Goal: Communication & Community: Answer question/provide support

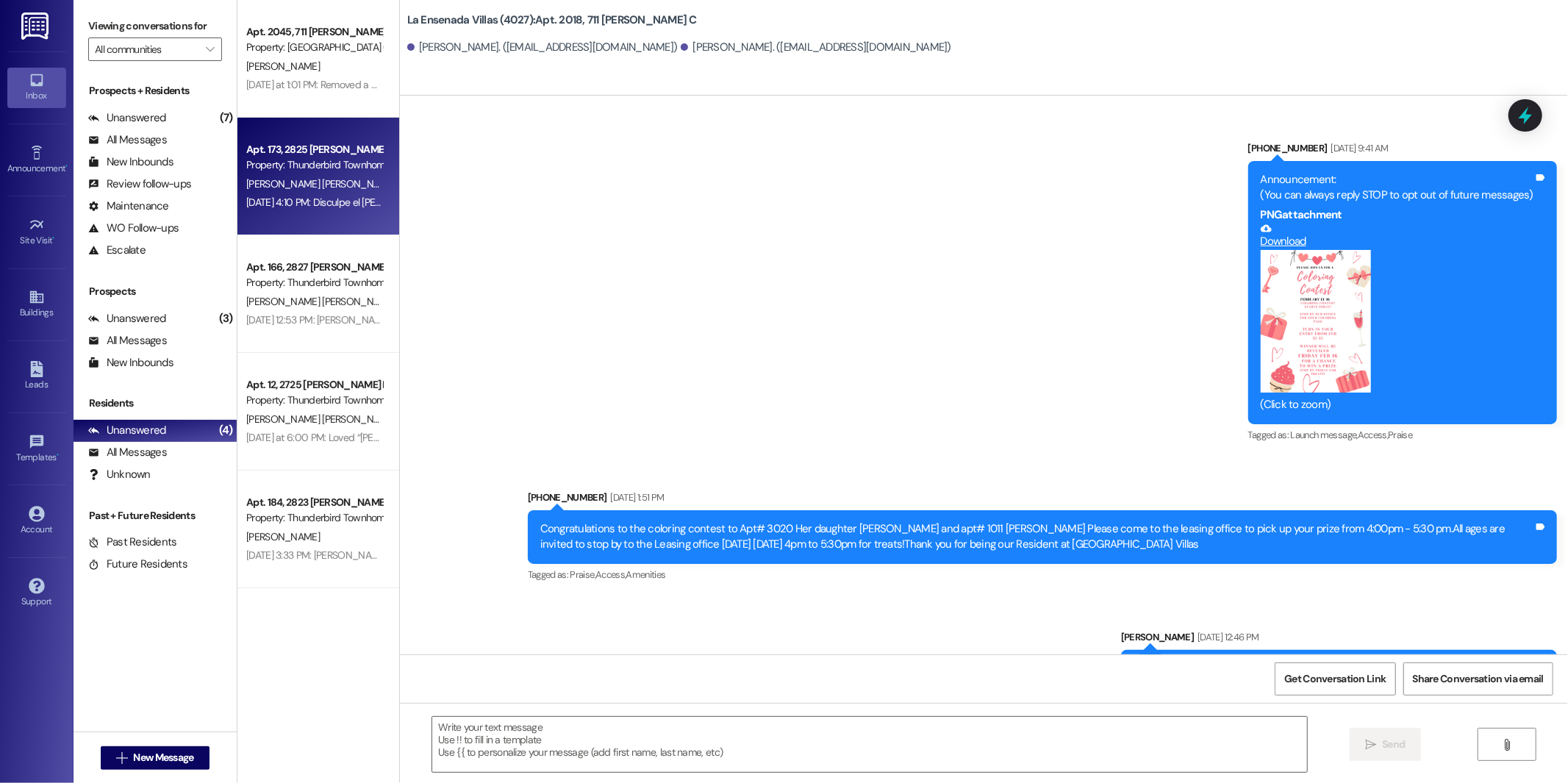
scroll to position [18728, 0]
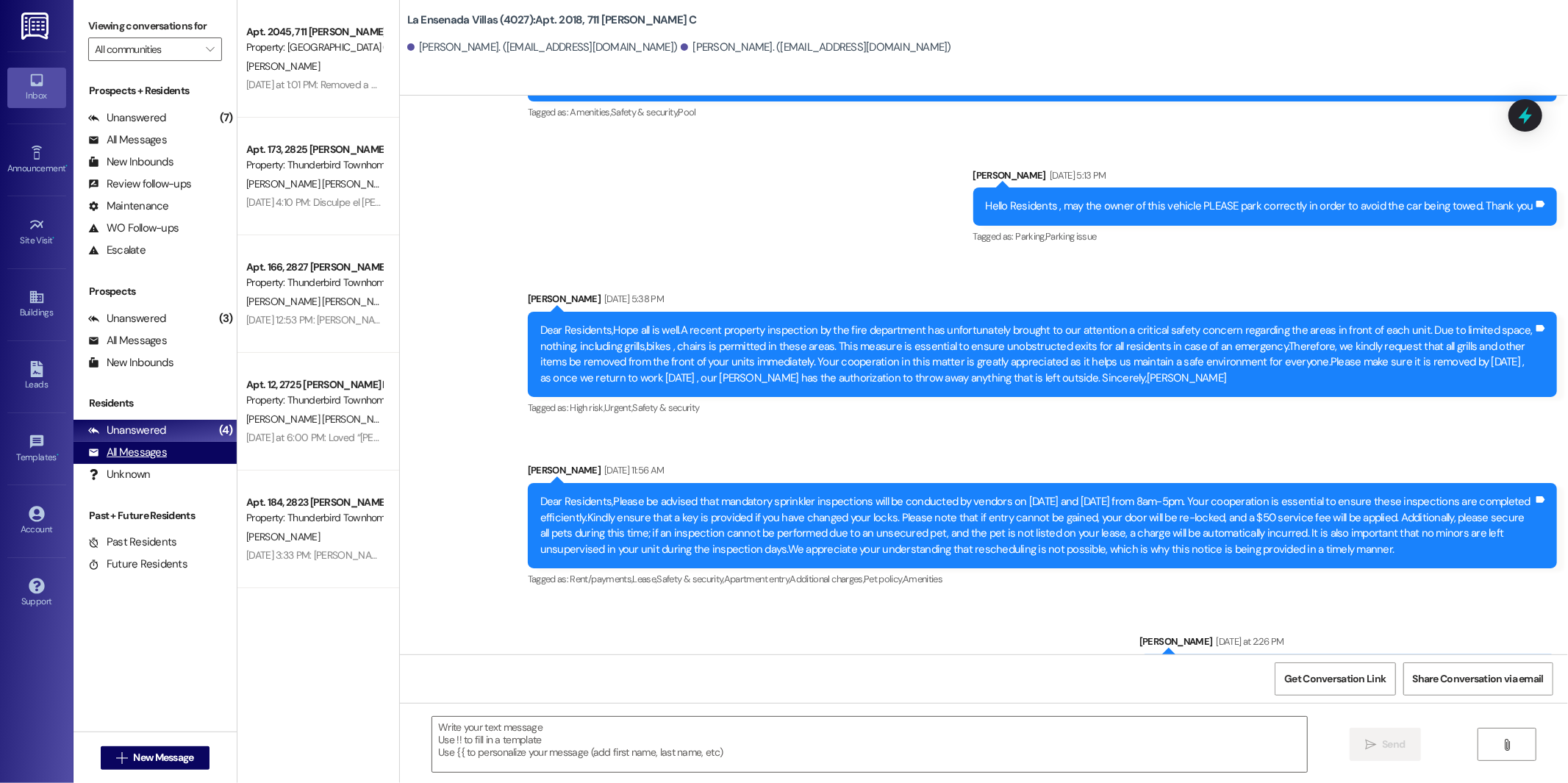
click at [124, 446] on div "All Messages" at bounding box center [127, 452] width 79 height 16
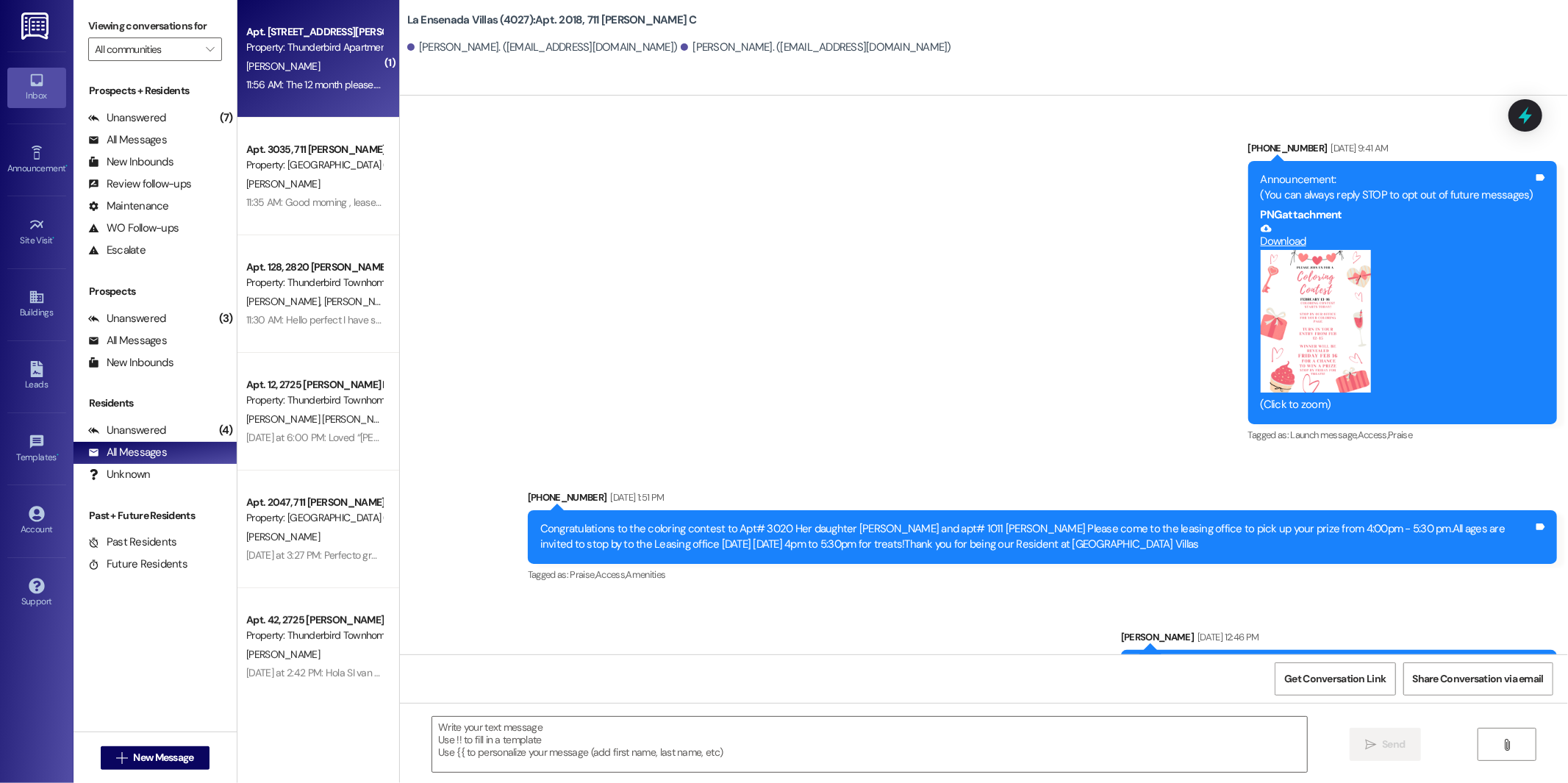
click at [319, 85] on div "11:56 AM: The 12 month please..do you need a new copy of the insurance? 11:56 A…" at bounding box center [402, 84] width 312 height 13
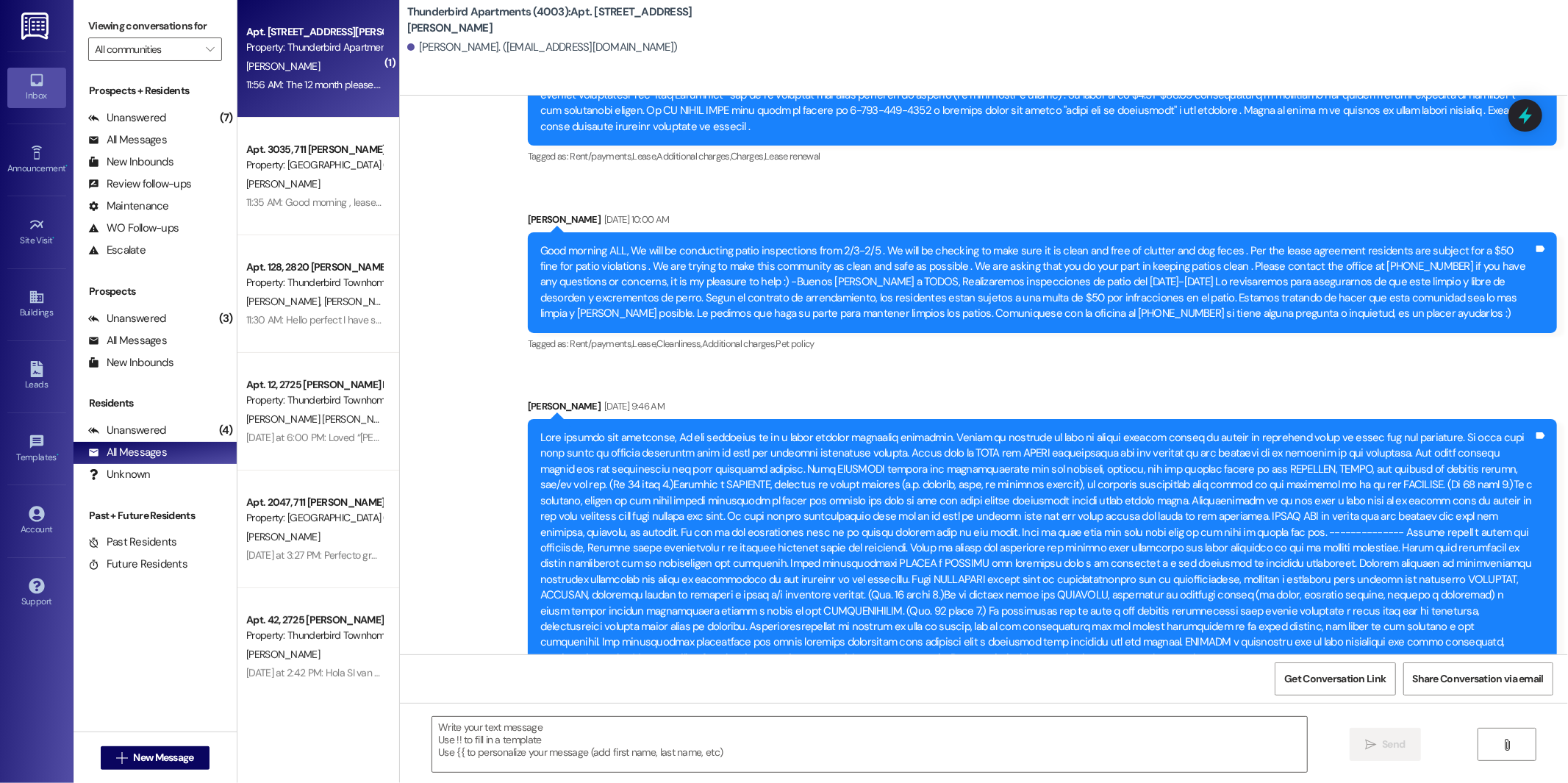
scroll to position [25778, 0]
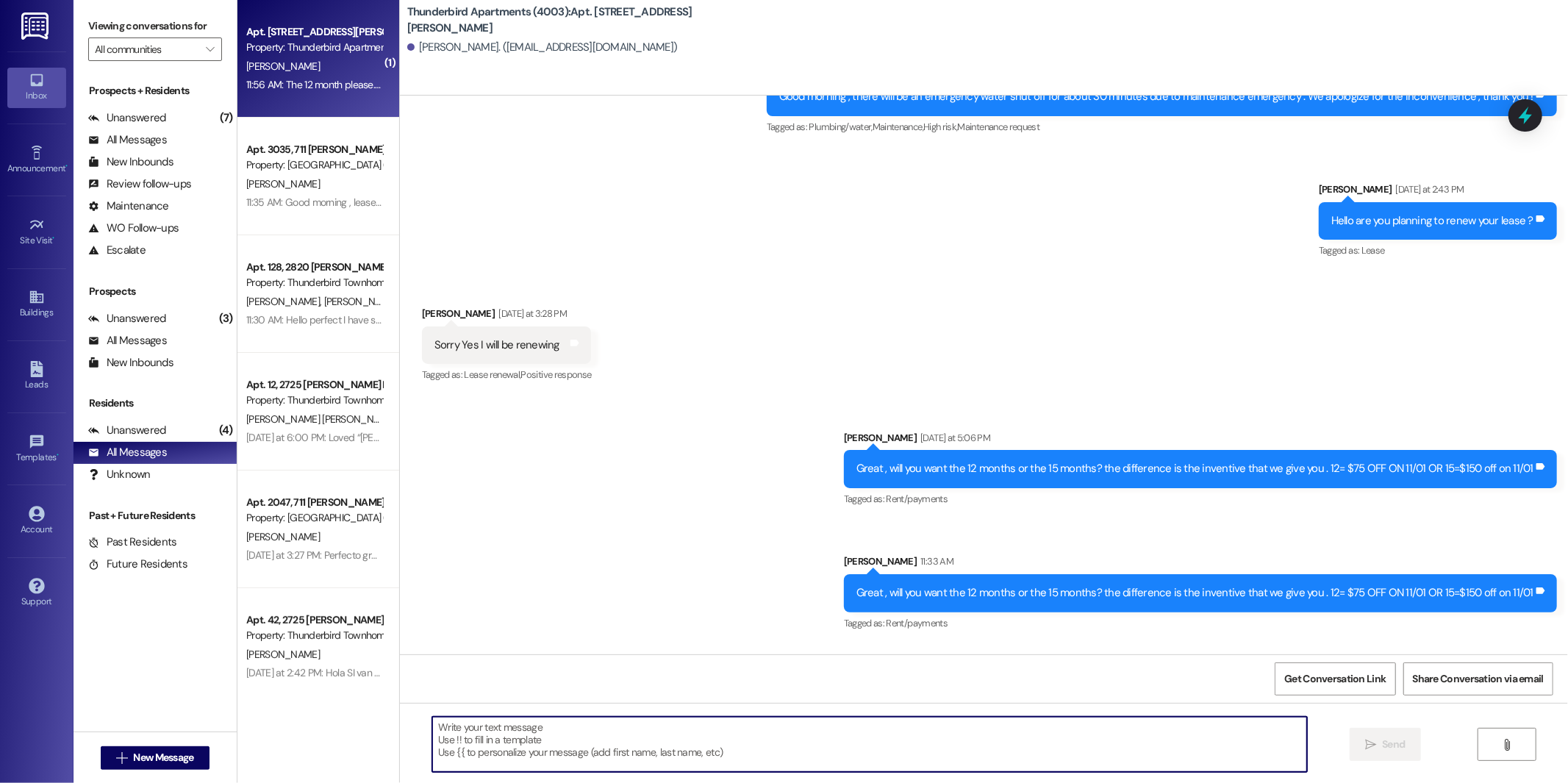
click at [685, 723] on textarea at bounding box center [870, 745] width 875 height 55
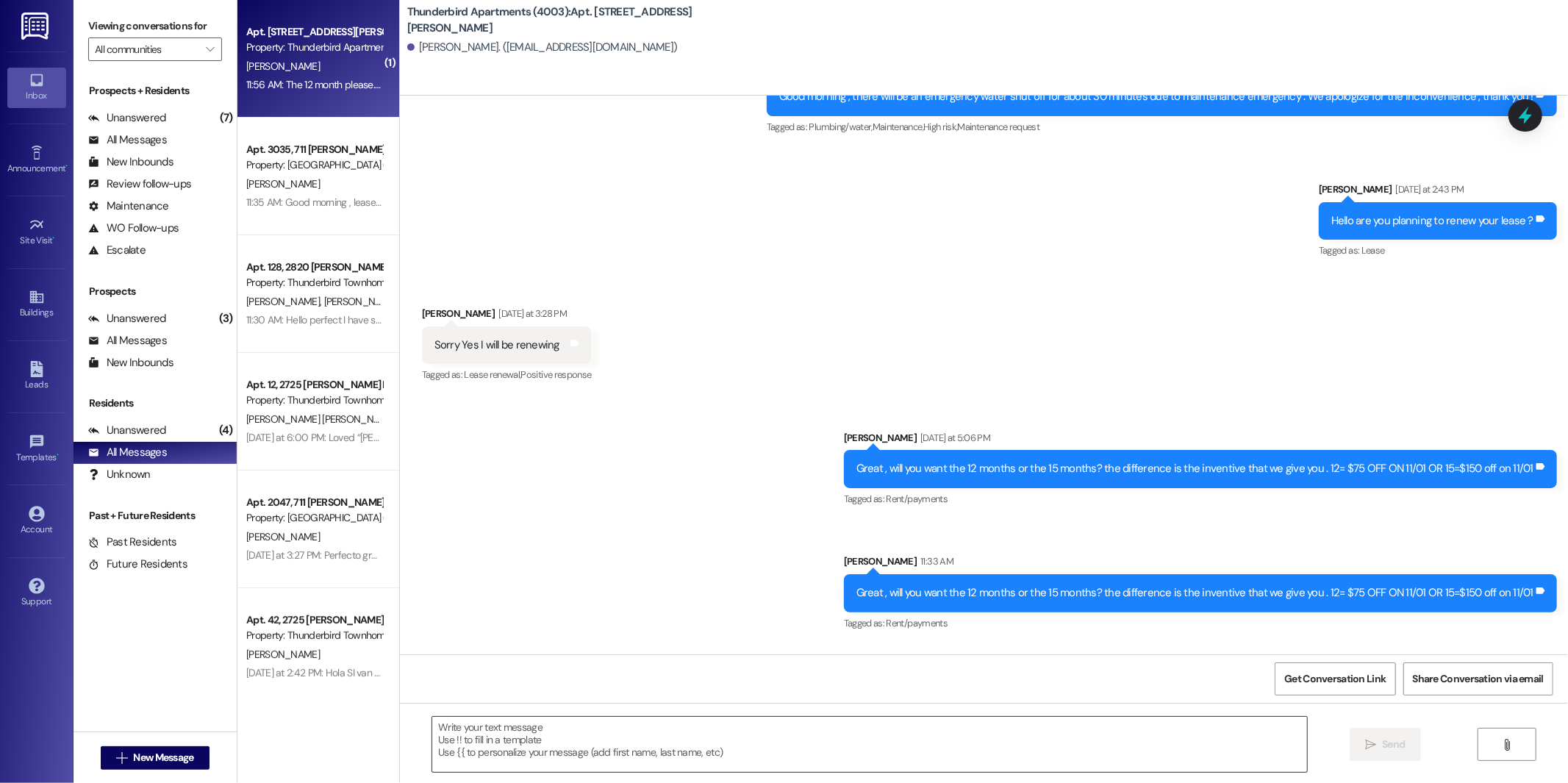
click at [539, 727] on textarea at bounding box center [870, 745] width 875 height 55
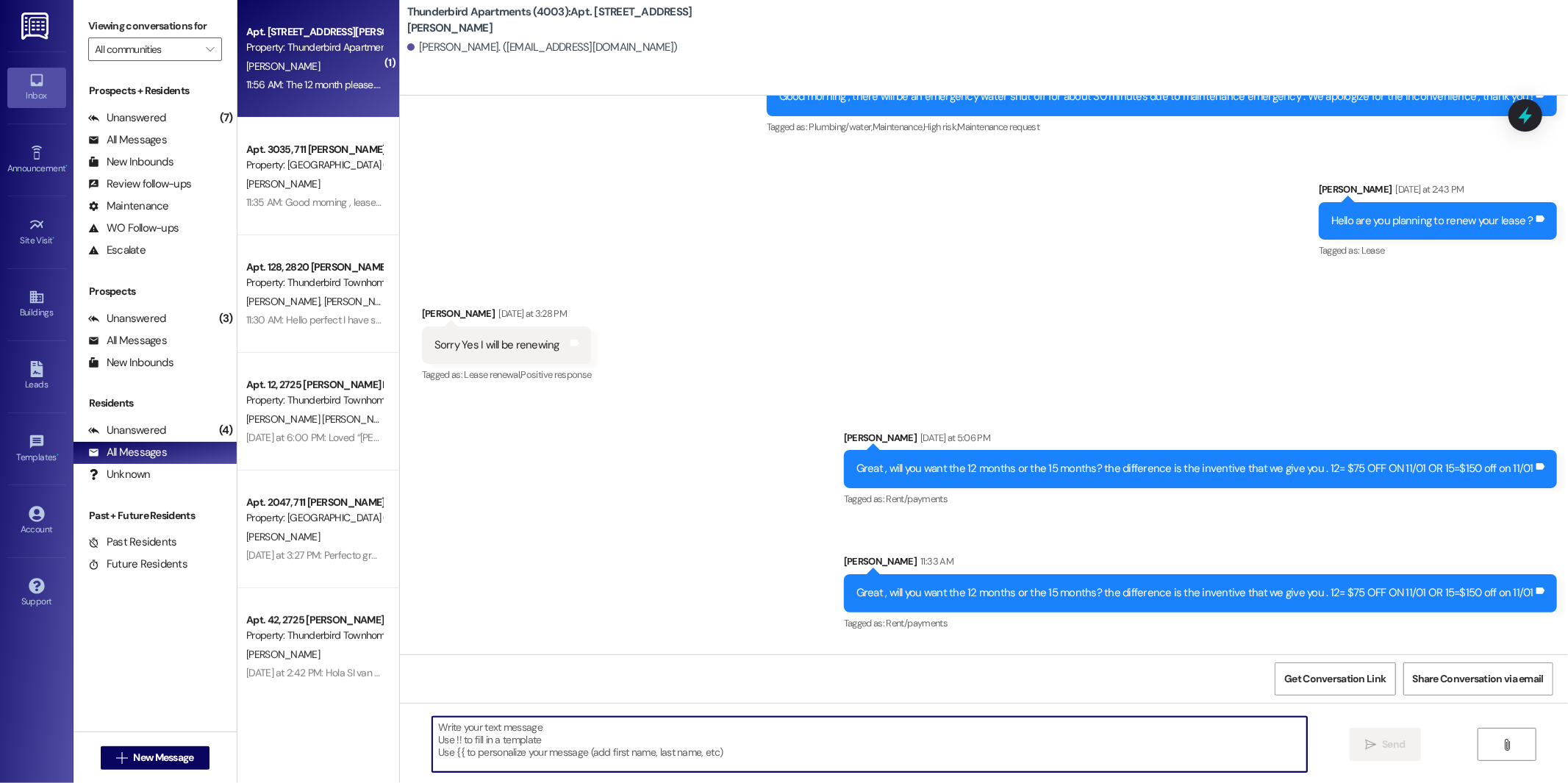
click at [560, 730] on textarea at bounding box center [870, 745] width 875 height 55
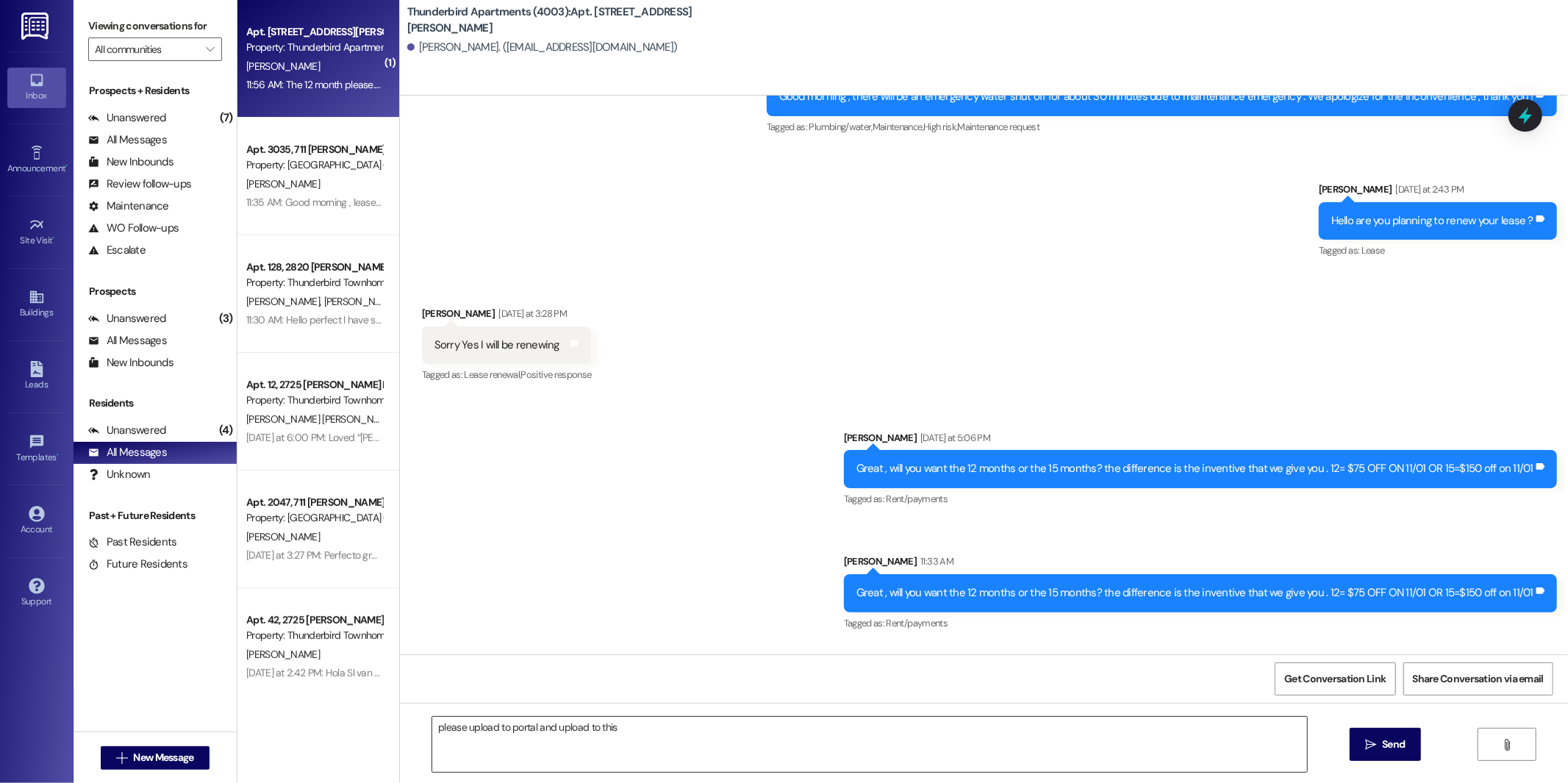
click at [696, 736] on textarea "please upload to portal and upload to this" at bounding box center [870, 745] width 875 height 55
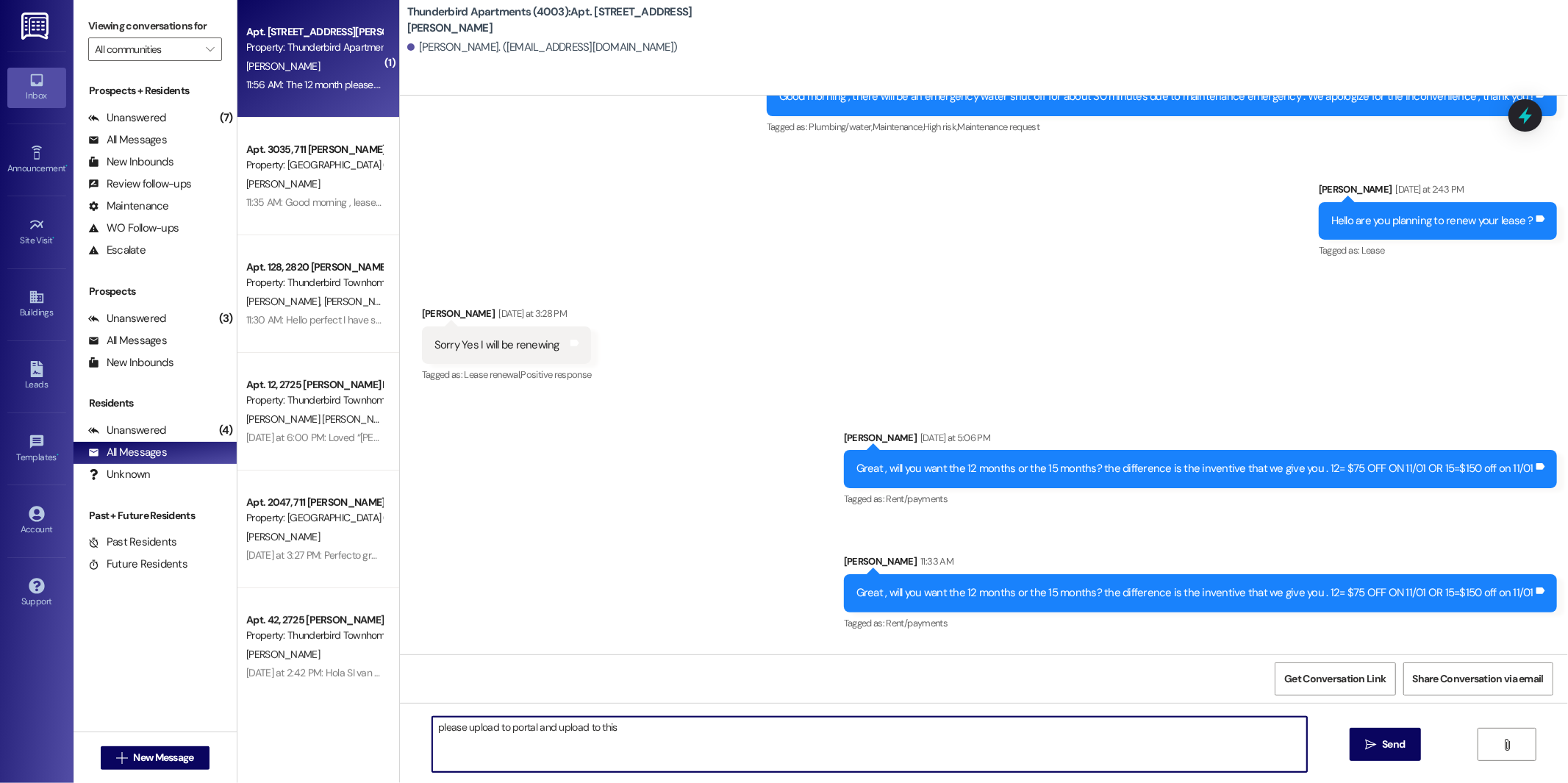
paste textarea "[URL][DOMAIN_NAME]"
click at [612, 723] on textarea "please upload to portal and upload to thishttps://[DOMAIN_NAME][URL]" at bounding box center [870, 745] width 875 height 55
click at [872, 731] on textarea "please upload to portal and upload to this [URL][DOMAIN_NAME]" at bounding box center [870, 745] width 875 height 55
type textarea "please upload to portal and upload to this [URL][DOMAIN_NAME] to verify it befo…"
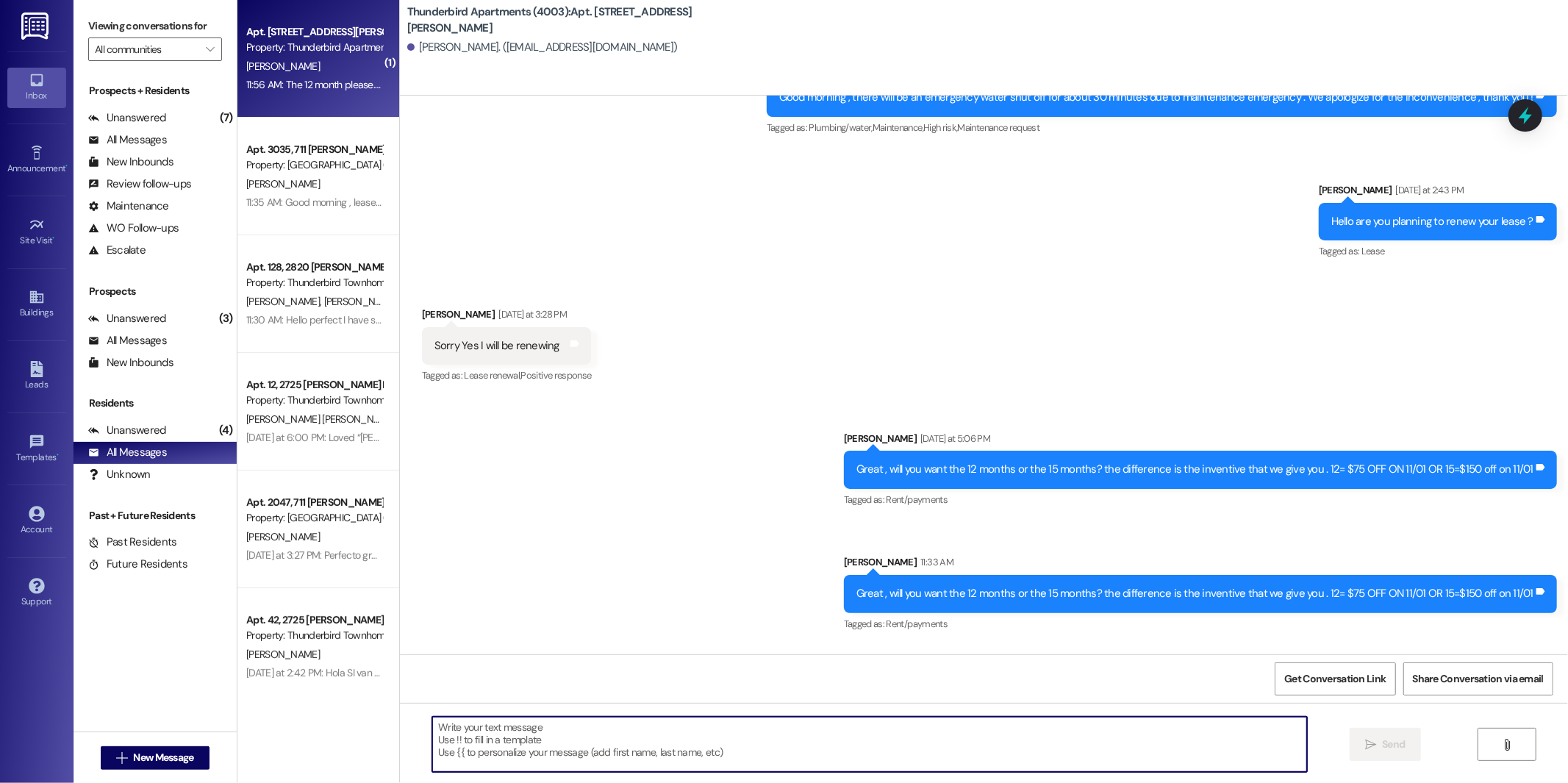
scroll to position [25880, 0]
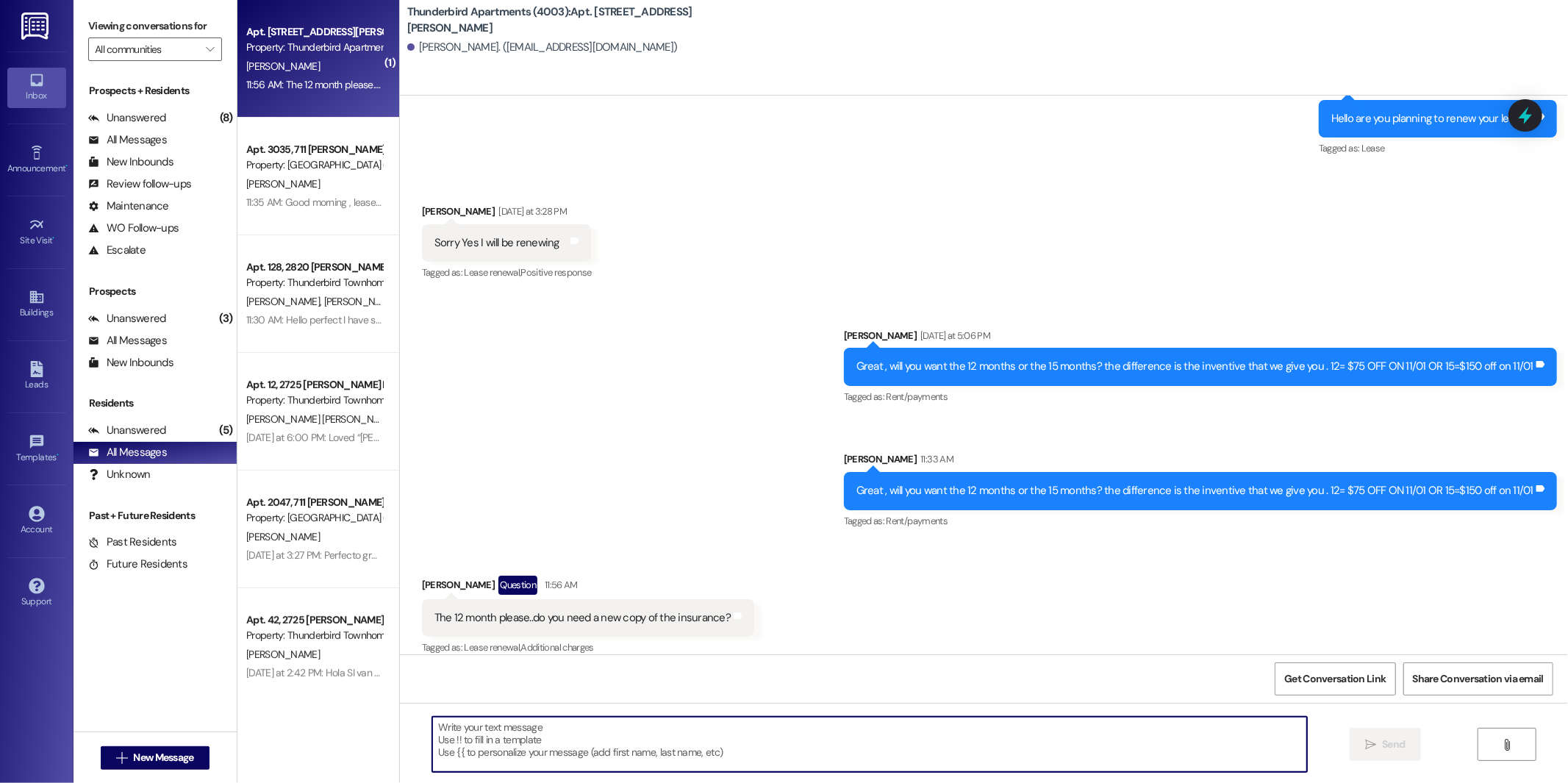
click at [511, 295] on div "Sent via SMS [PERSON_NAME] [DATE] at 5:06 PM Great , will you want the 12 month…" at bounding box center [984, 419] width 1168 height 248
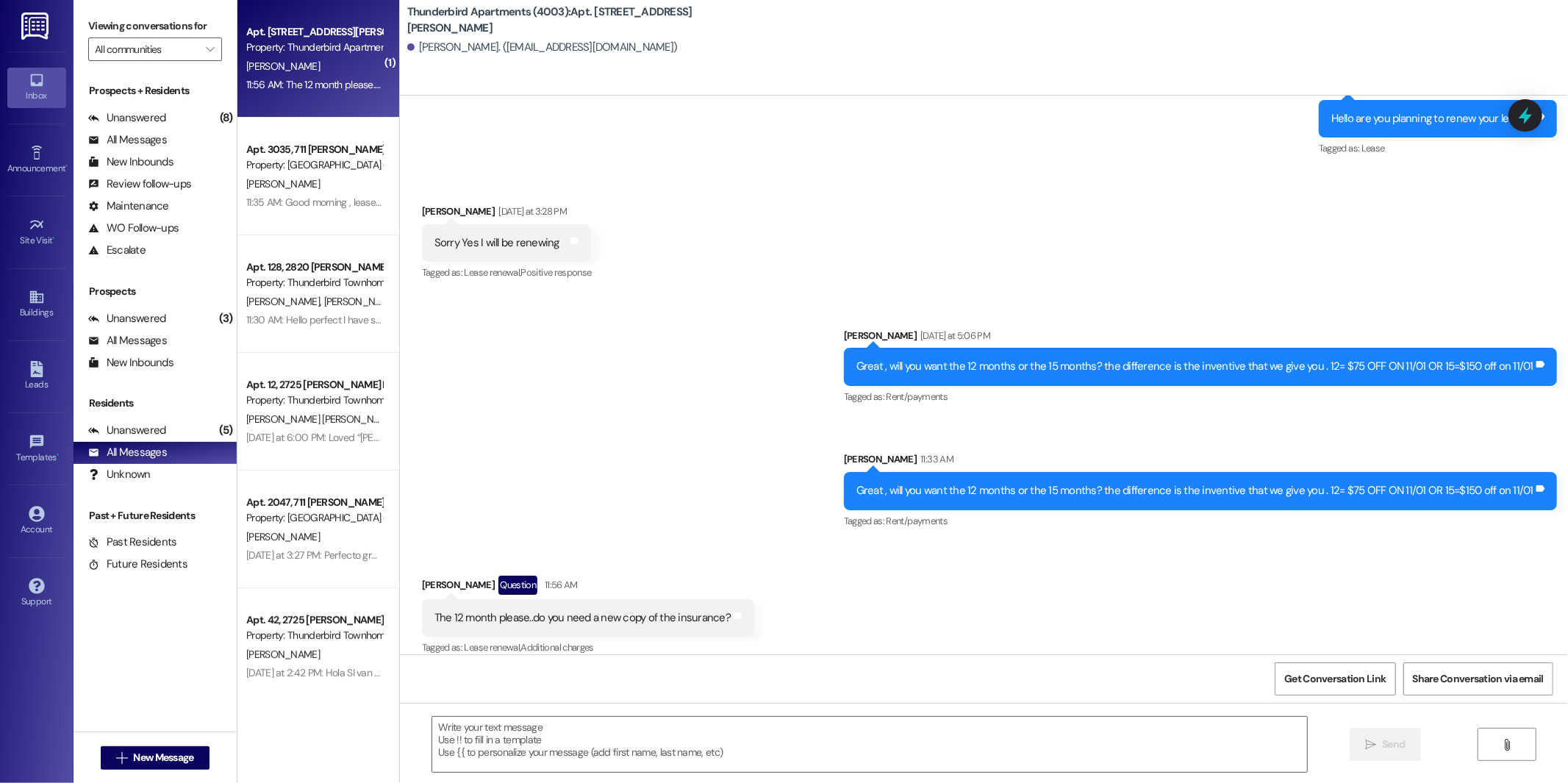
click at [356, 94] on div "11:56 AM: The 12 month please..do you need a new copy of the insurance? 11:56 A…" at bounding box center [314, 85] width 139 height 18
click at [596, 295] on div "Sent via SMS [PERSON_NAME] [DATE] at 5:06 PM Great , will you want the 12 month…" at bounding box center [984, 419] width 1168 height 248
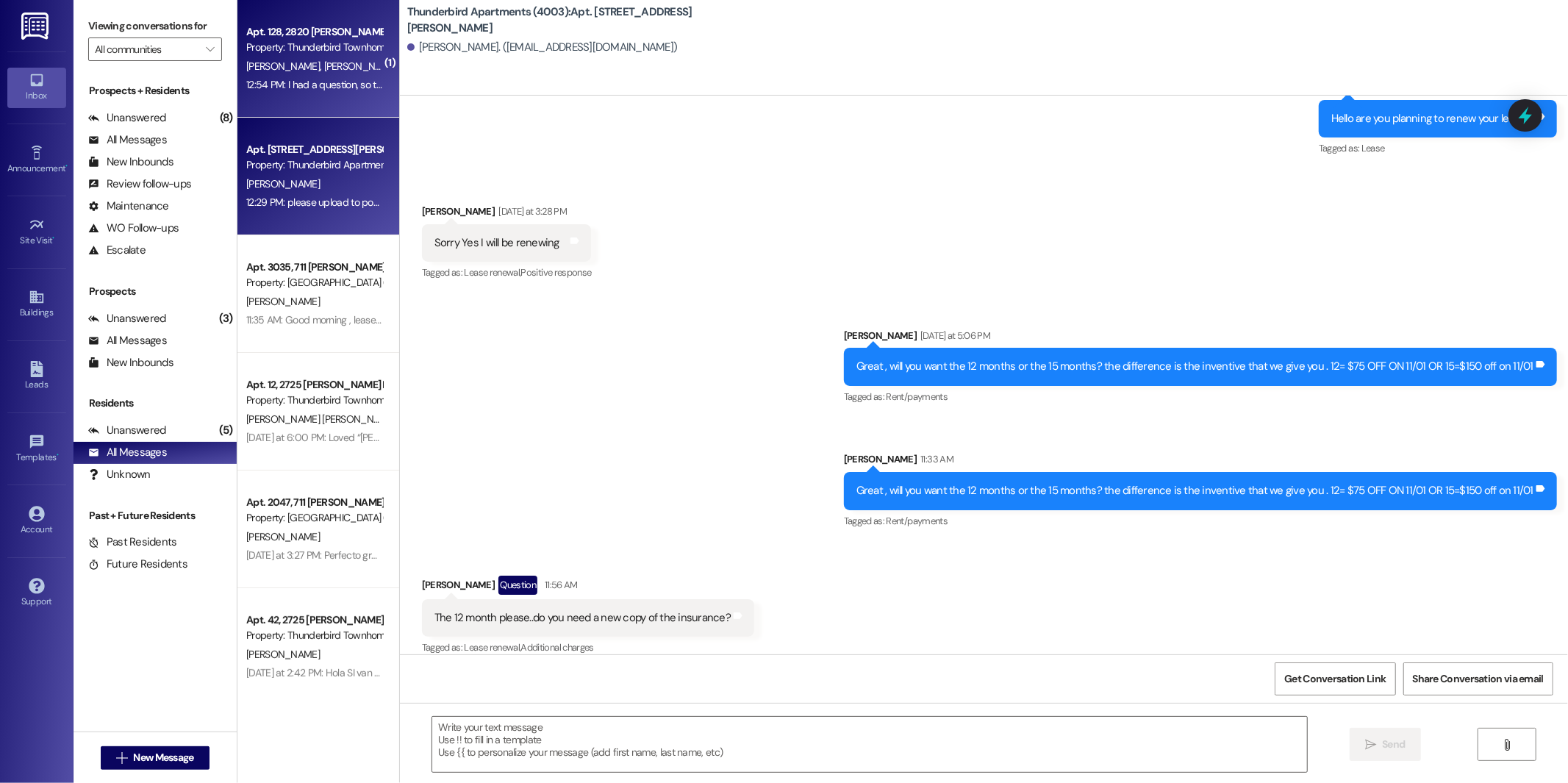
click at [304, 58] on div "[PERSON_NAME] [PERSON_NAME]" at bounding box center [314, 67] width 139 height 18
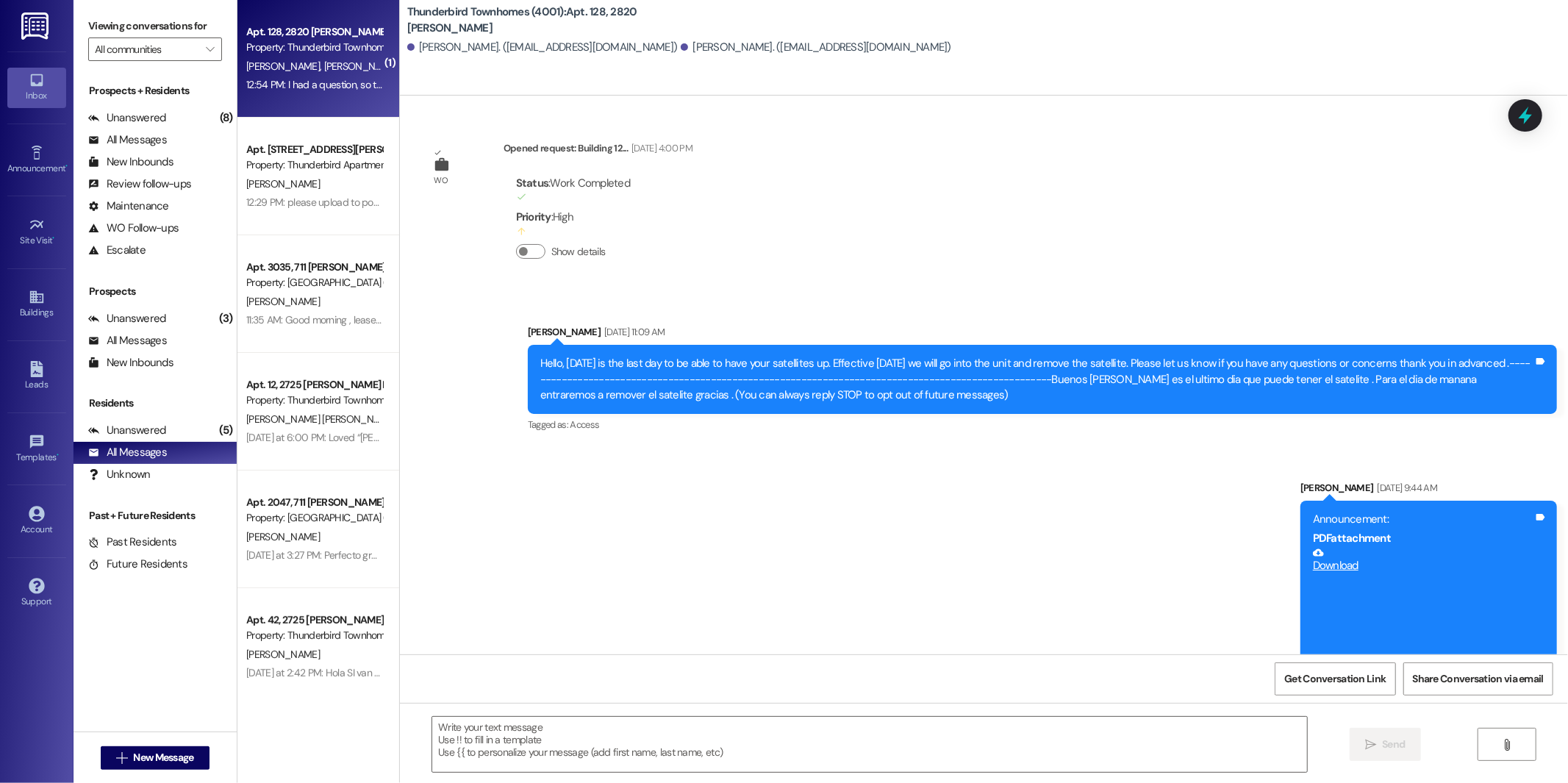
scroll to position [16383, 0]
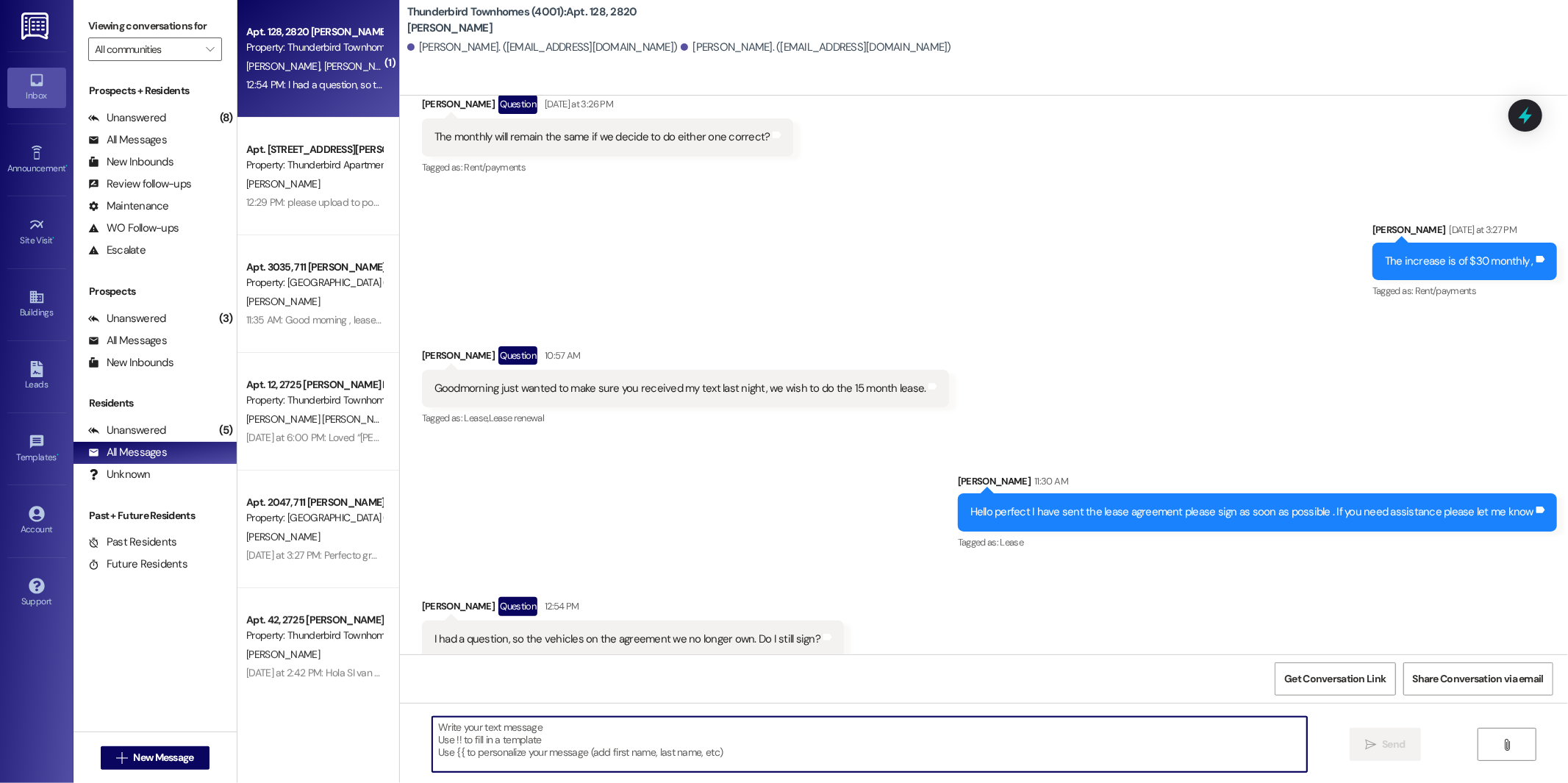
click at [633, 734] on textarea at bounding box center [870, 745] width 875 height 55
click at [649, 735] on textarea at bounding box center [870, 745] width 875 height 55
type textarea "w"
type textarea "I will remove them"
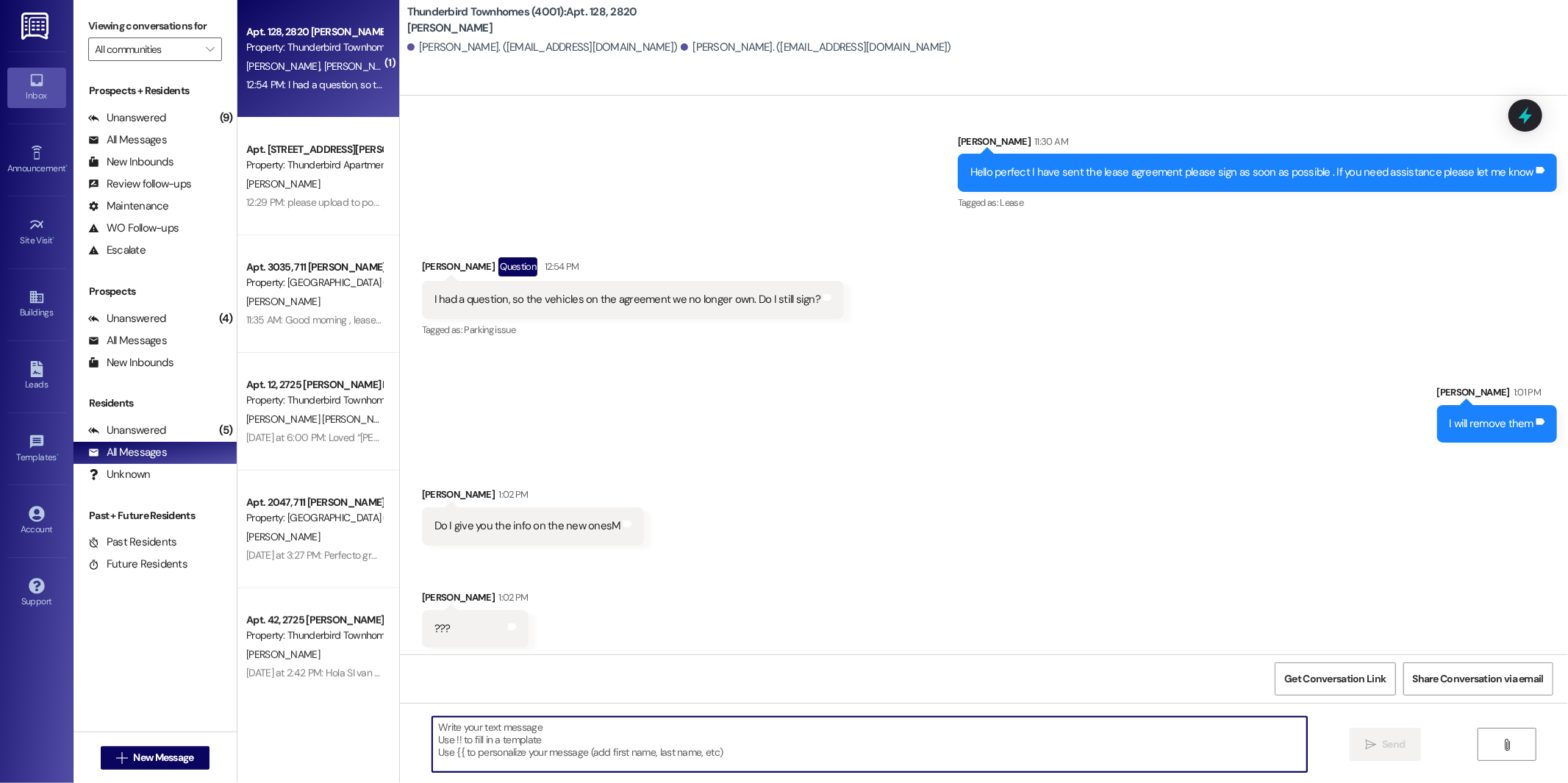
scroll to position [16794, 0]
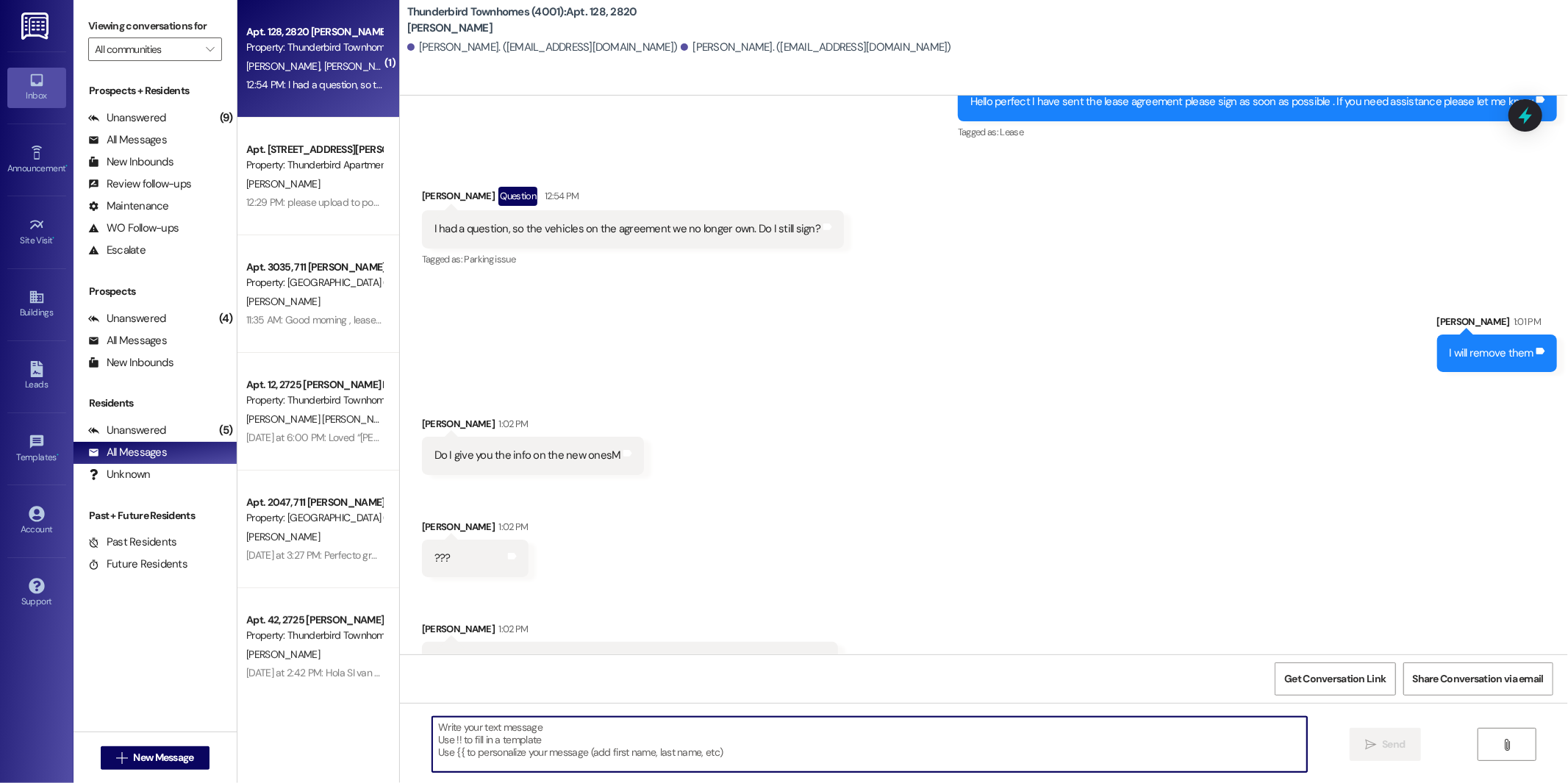
click at [598, 741] on textarea at bounding box center [870, 745] width 875 height 55
type textarea "ok for that is another step , please send me the childs name and dob and age pl…"
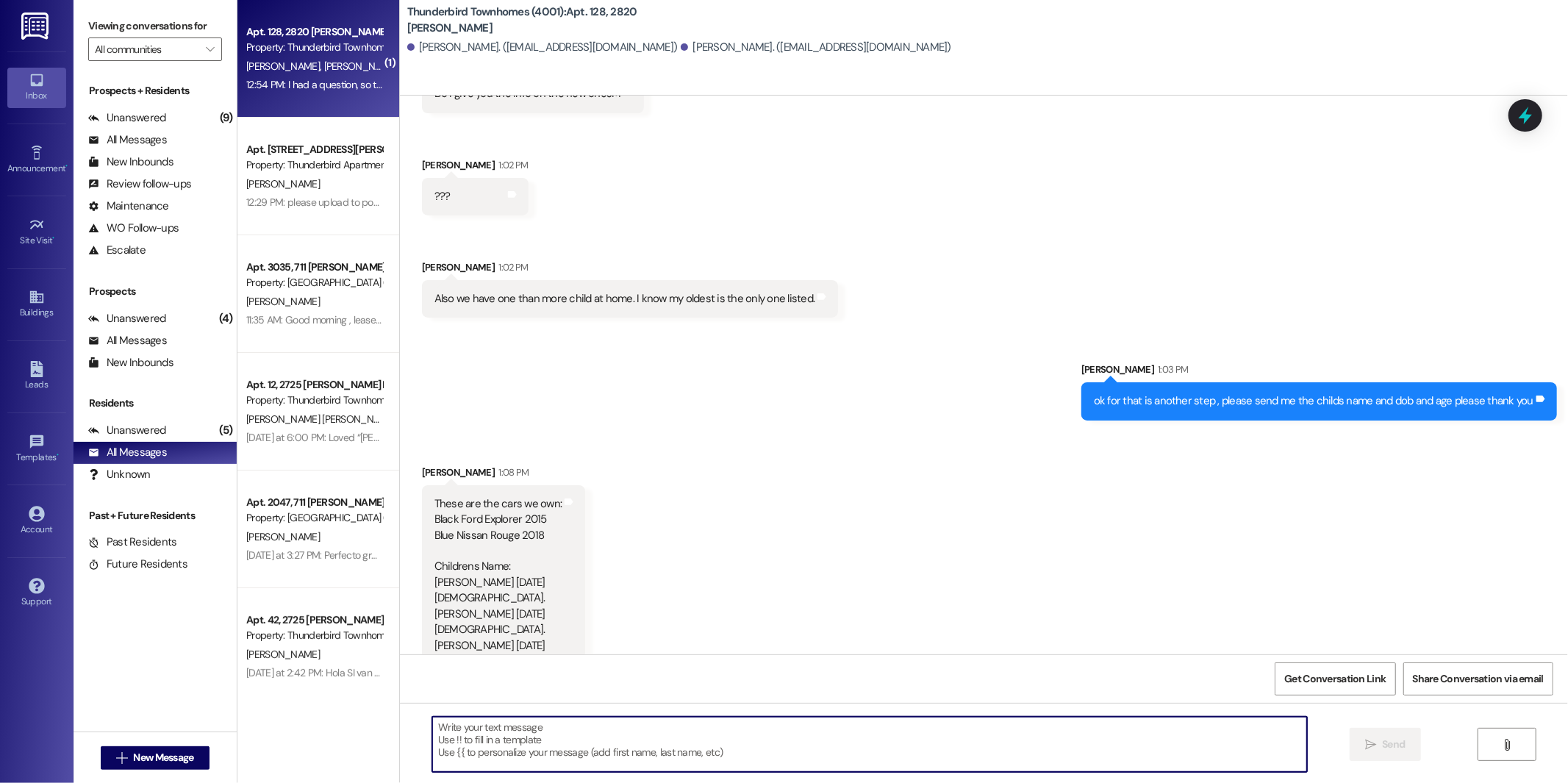
scroll to position [17157, 0]
click at [842, 741] on textarea at bounding box center [870, 745] width 875 height 55
type textarea "i"
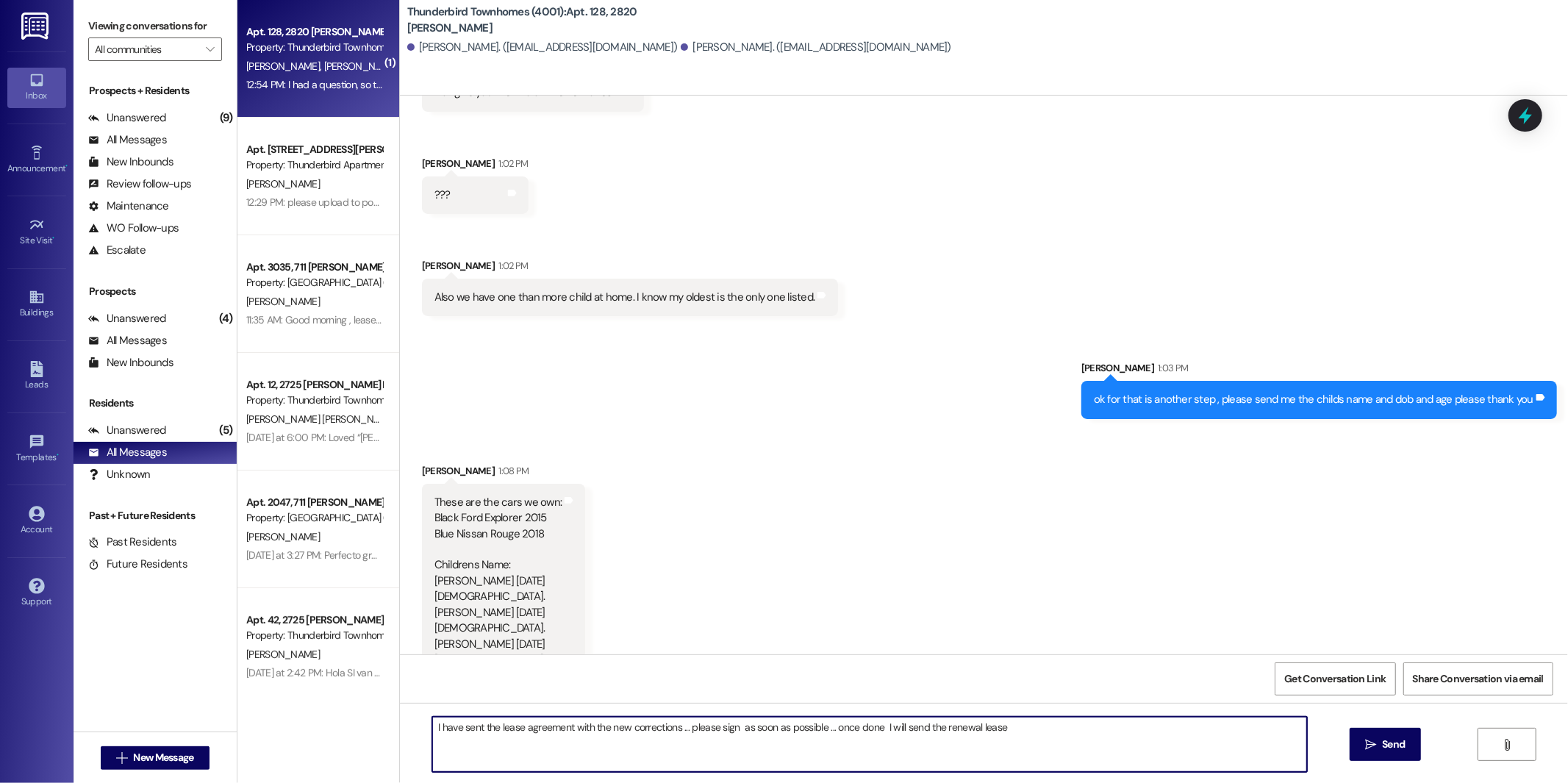
type textarea "I have sent the lease agreement with the new corrections ... please sign as soo…"
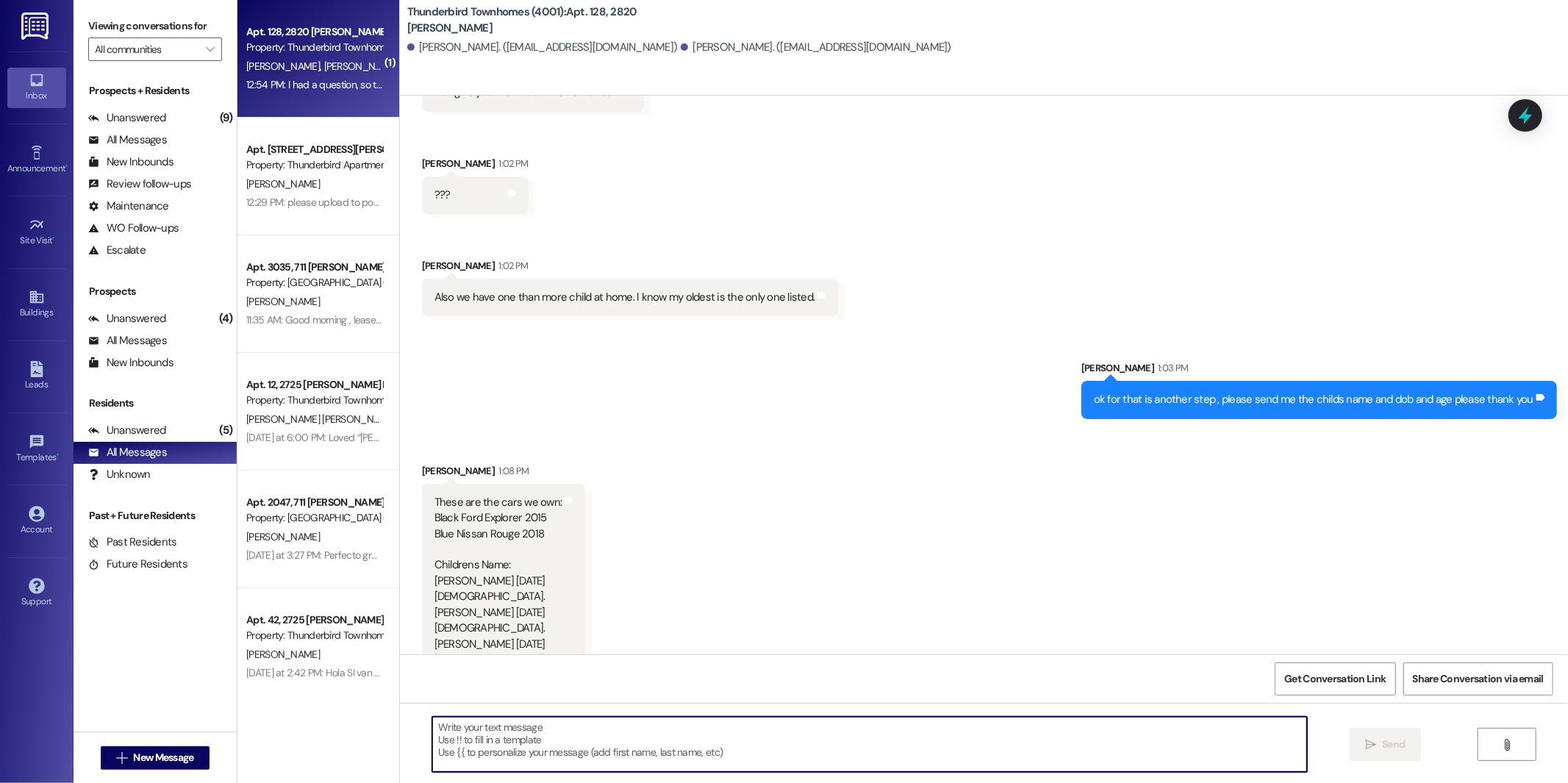
scroll to position [17155, 0]
click at [659, 456] on div "Received via SMS [PERSON_NAME] 1:08 PM These are the cars we own: Black Ford Ex…" at bounding box center [984, 561] width 1168 height 260
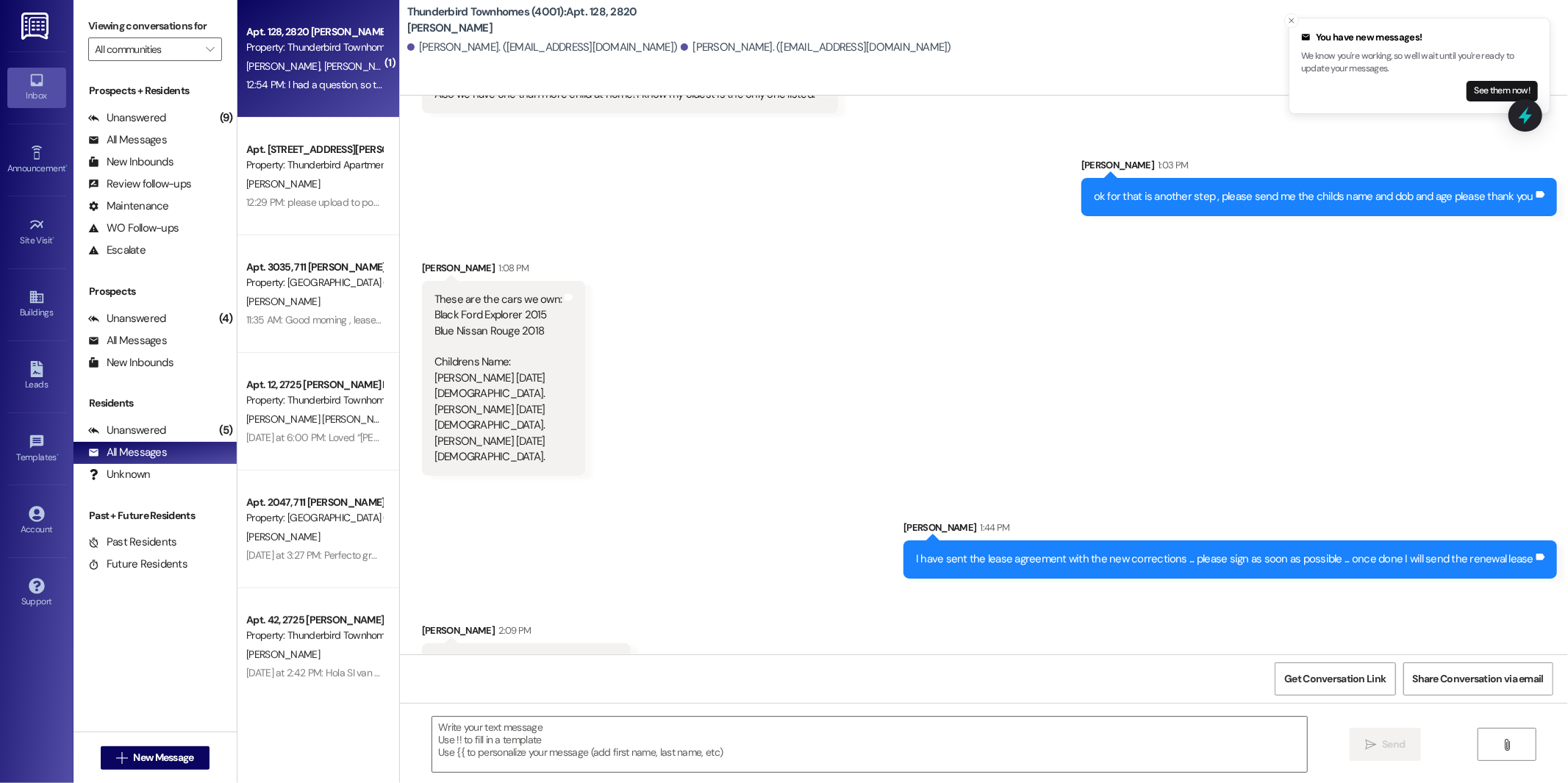
scroll to position [17361, 0]
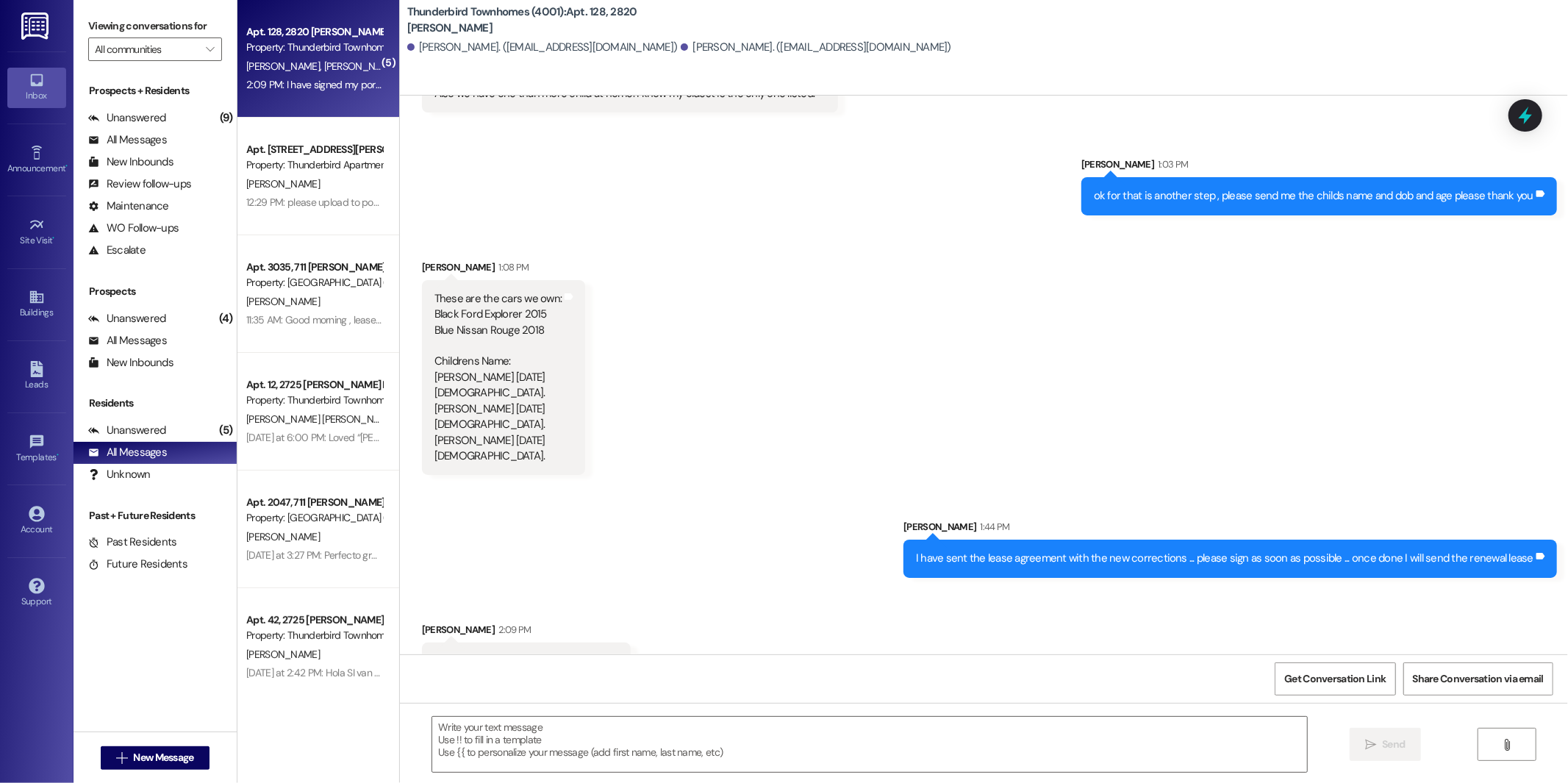
click at [913, 228] on div "Received via SMS [PERSON_NAME] 1:08 PM These are the cars we own: Black Ford Ex…" at bounding box center [984, 356] width 1168 height 260
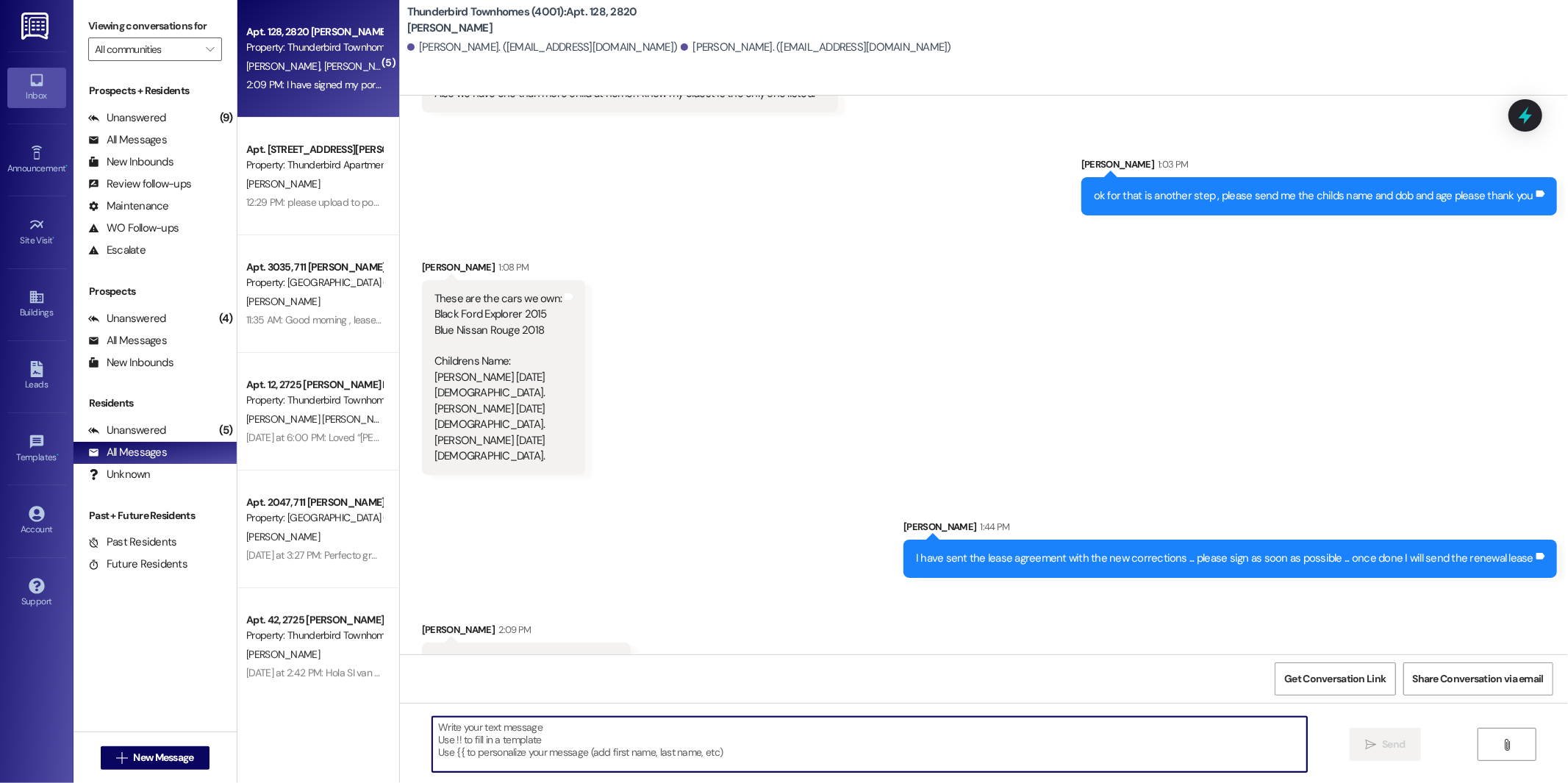
click at [651, 741] on textarea at bounding box center [870, 745] width 875 height 55
type textarea "your wife needs to sign as well thank you"
